Goal: Download file/media

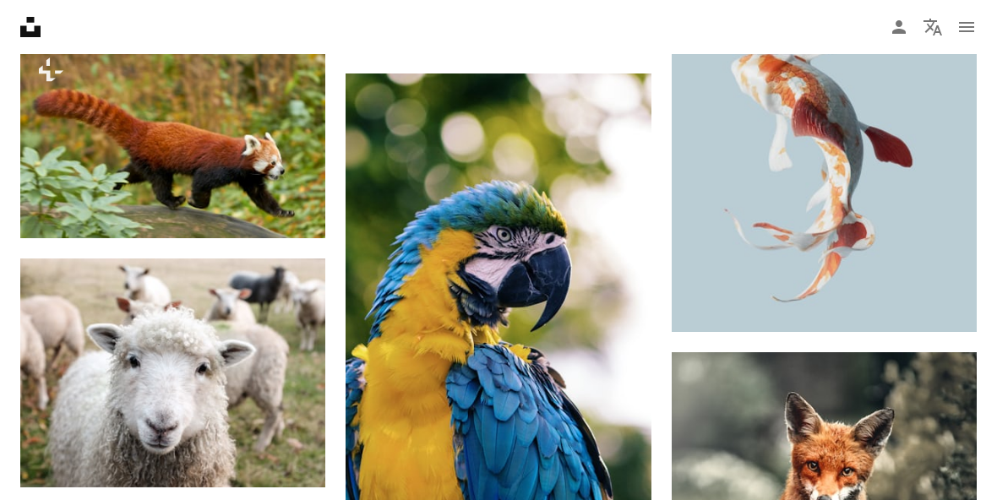
scroll to position [5488, 0]
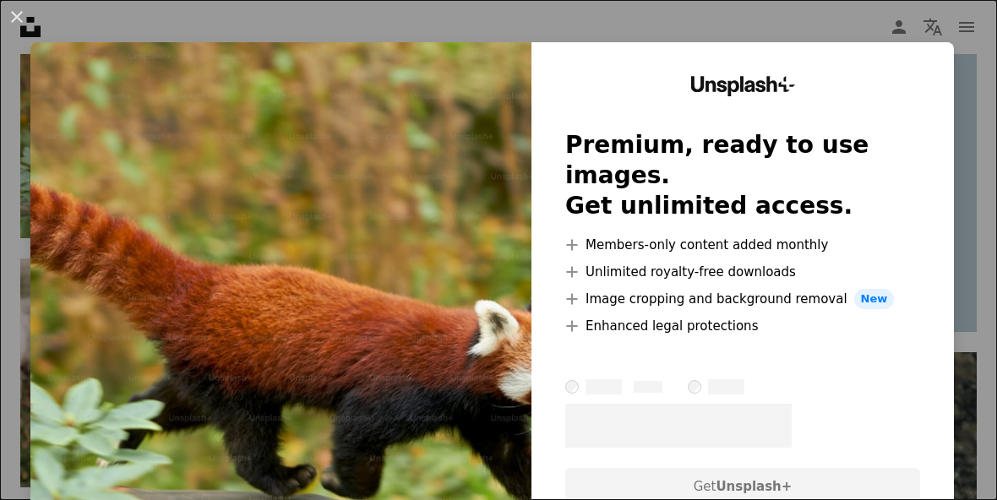
click at [154, 138] on img at bounding box center [280, 310] width 501 height 537
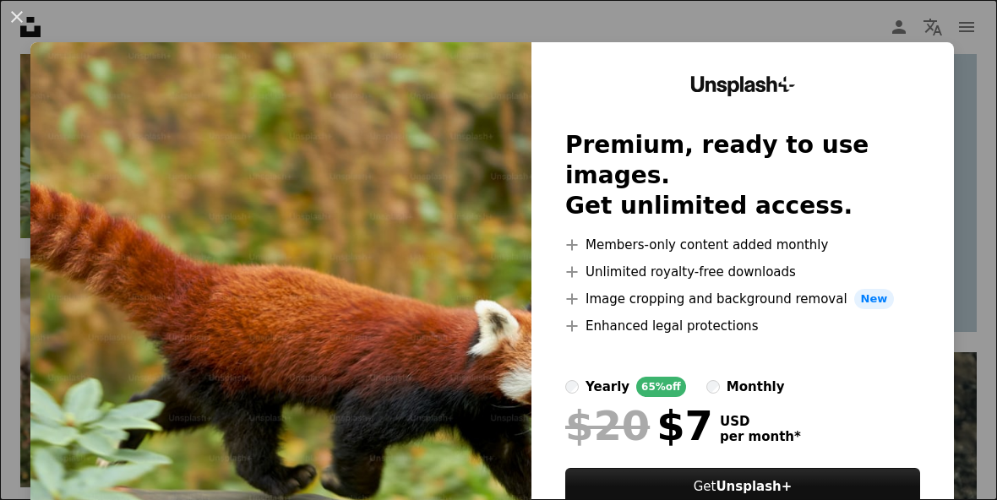
click at [923, 30] on div "An X shape Unsplash+ Premium, ready to use images. Get unlimited access. A plus…" at bounding box center [498, 250] width 997 height 500
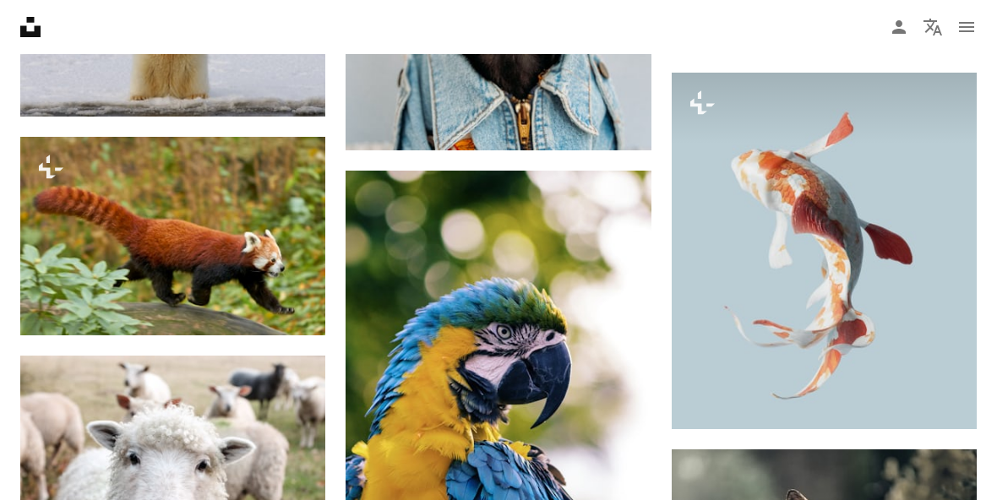
scroll to position [5495, 0]
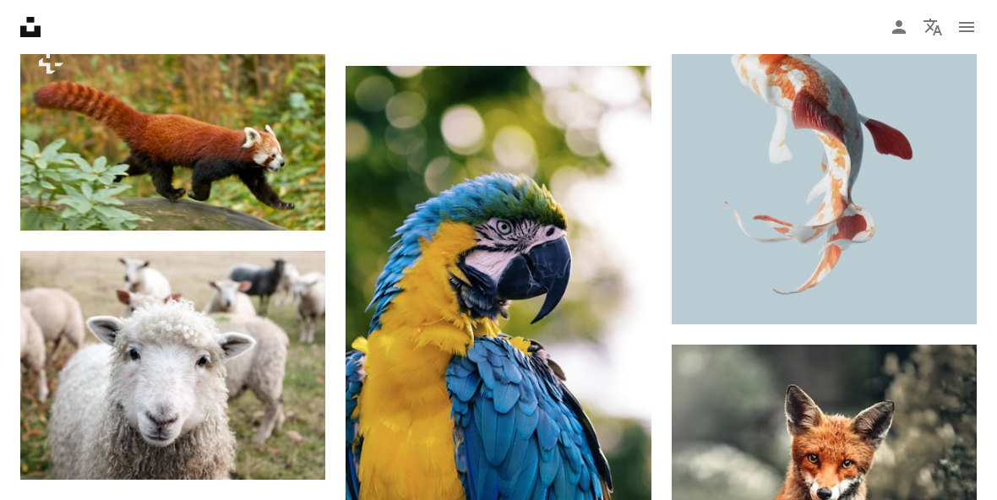
click at [906, 324] on img at bounding box center [824, 146] width 305 height 357
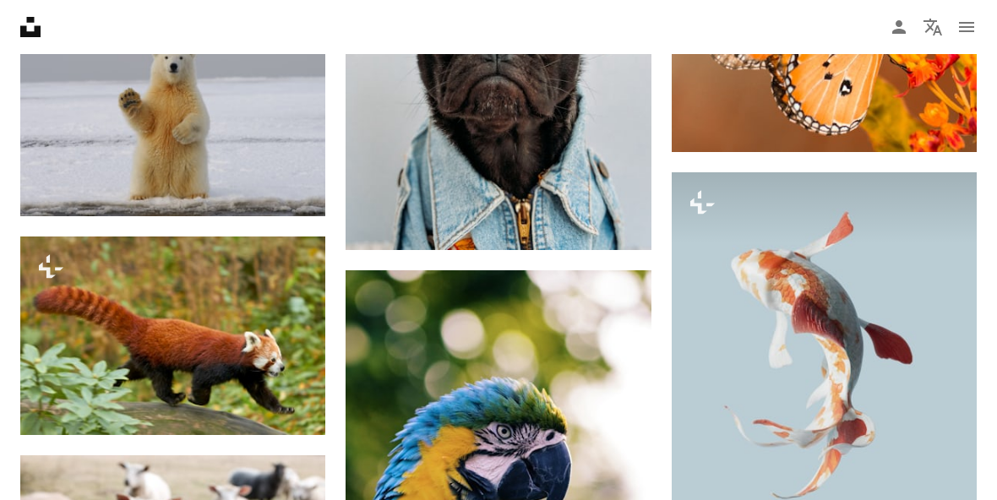
click at [893, 389] on img at bounding box center [824, 350] width 305 height 357
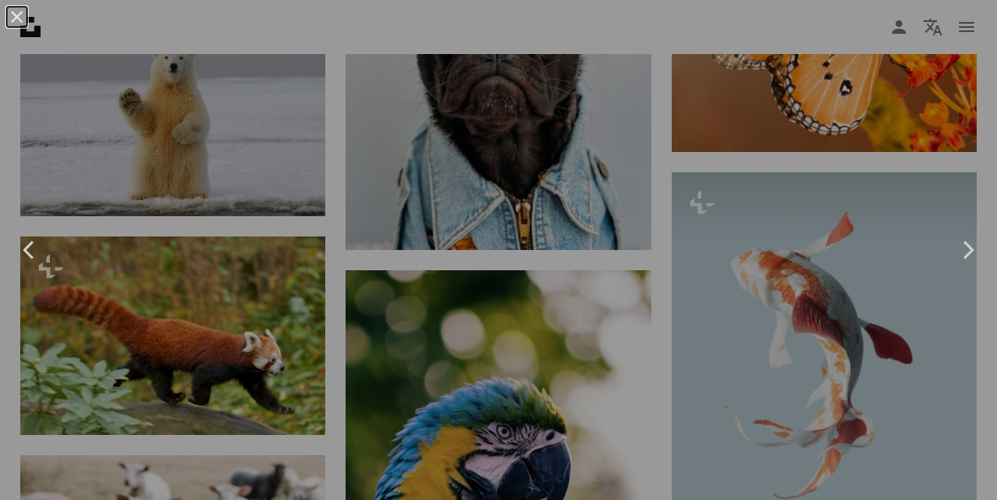
click at [892, 363] on div "An X shape Chevron left Chevron right" at bounding box center [498, 250] width 997 height 500
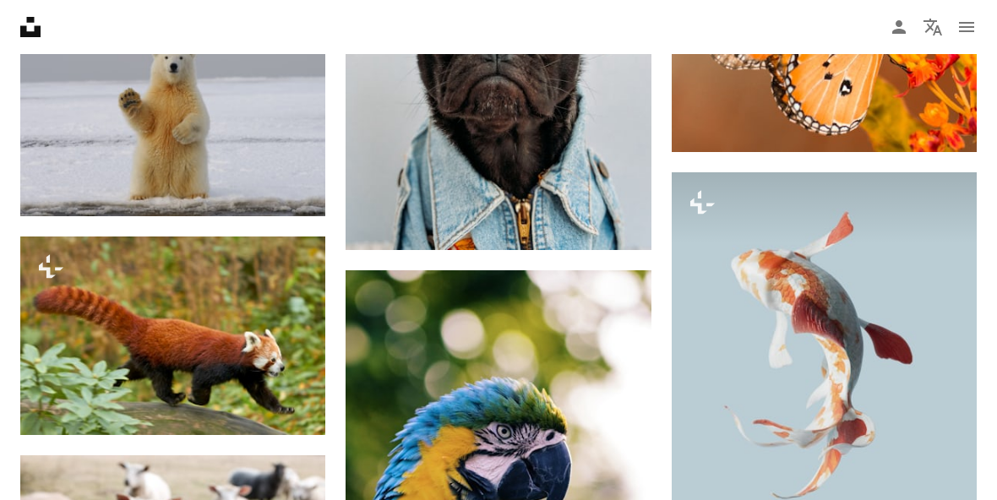
click at [901, 368] on img at bounding box center [824, 350] width 305 height 357
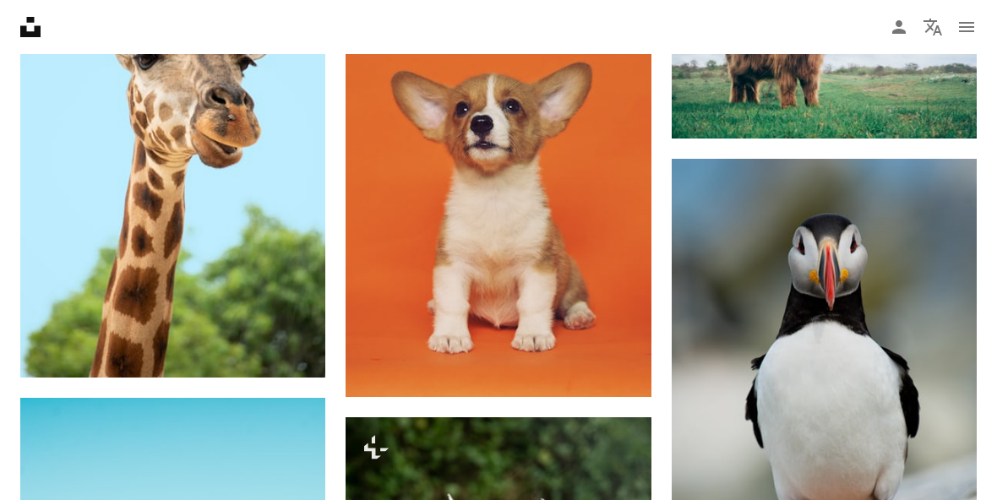
scroll to position [10839, 0]
